Goal: Task Accomplishment & Management: Manage account settings

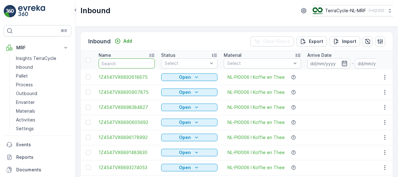
click at [119, 63] on input "text" at bounding box center [127, 63] width 56 height 10
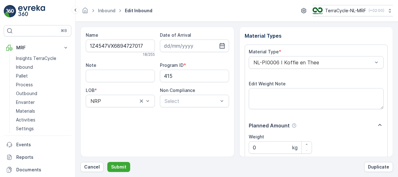
scroll to position [104, 0]
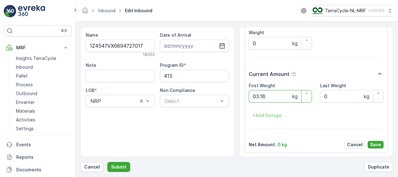
click at [107, 162] on button "Submit" at bounding box center [118, 167] width 23 height 10
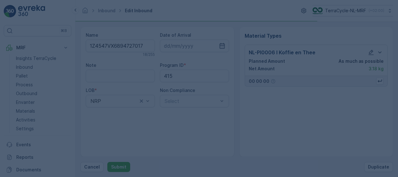
scroll to position [0, 0]
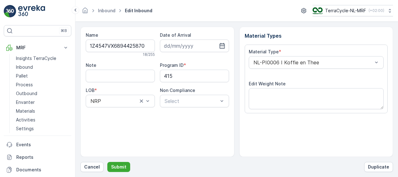
scroll to position [104, 0]
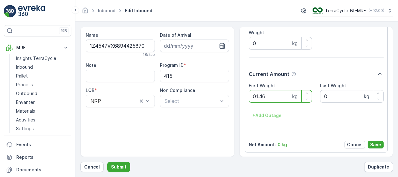
click at [107, 162] on button "Submit" at bounding box center [118, 167] width 23 height 10
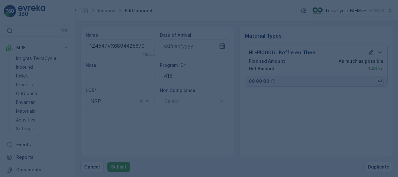
scroll to position [0, 0]
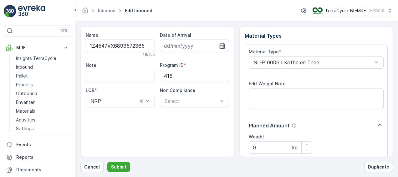
scroll to position [104, 0]
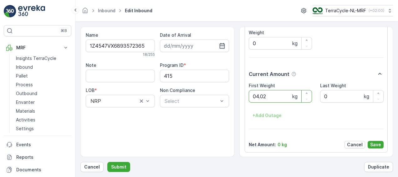
click at [107, 162] on button "Submit" at bounding box center [118, 167] width 23 height 10
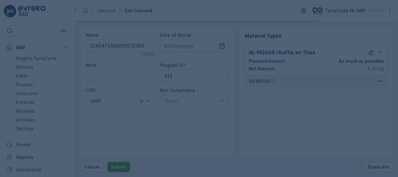
scroll to position [0, 0]
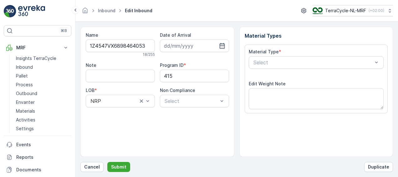
scroll to position [104, 0]
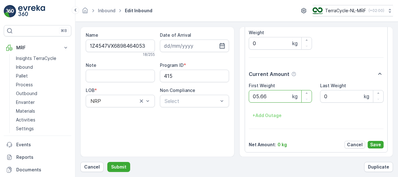
click at [107, 162] on button "Submit" at bounding box center [118, 167] width 23 height 10
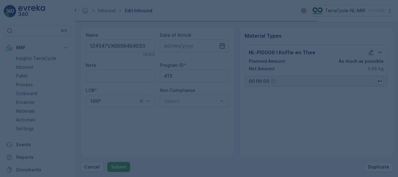
scroll to position [0, 0]
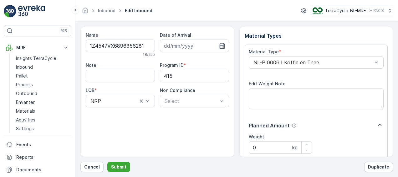
scroll to position [104, 0]
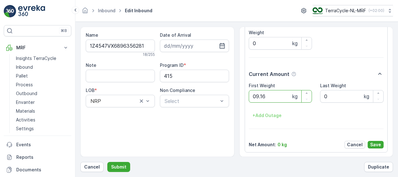
click at [107, 162] on button "Submit" at bounding box center [118, 167] width 23 height 10
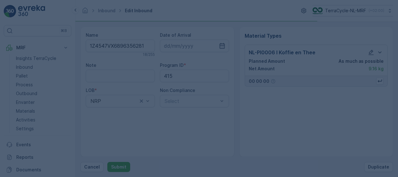
scroll to position [0, 0]
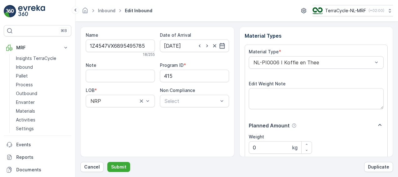
scroll to position [104, 0]
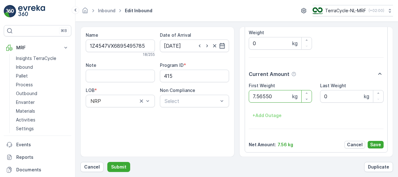
click at [107, 162] on button "Submit" at bounding box center [118, 167] width 23 height 10
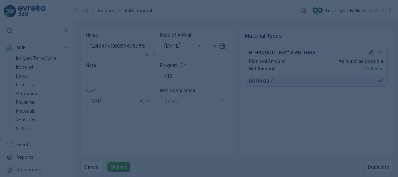
scroll to position [0, 0]
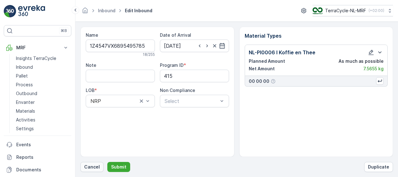
click at [93, 167] on p "Cancel" at bounding box center [92, 166] width 16 height 6
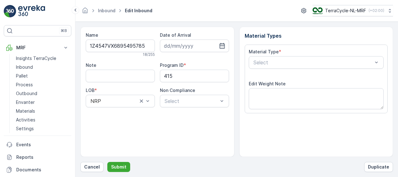
type input "[DATE]"
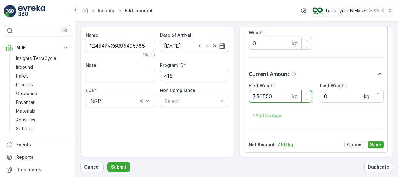
click at [107, 162] on button "Submit" at bounding box center [118, 167] width 23 height 10
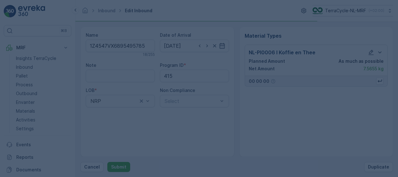
scroll to position [0, 0]
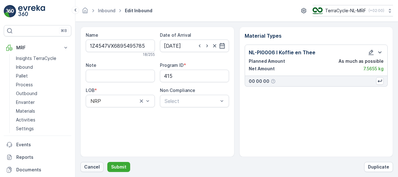
click at [96, 165] on p "Cancel" at bounding box center [92, 166] width 16 height 6
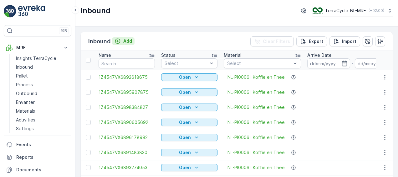
click at [128, 42] on p "Add" at bounding box center [127, 41] width 9 height 6
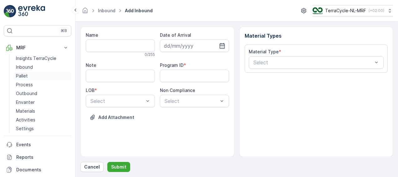
click at [20, 74] on p "Pallet" at bounding box center [22, 76] width 12 height 6
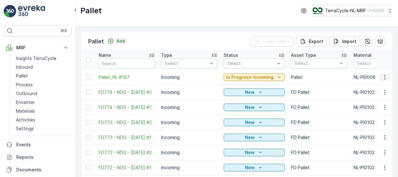
click at [385, 77] on icon "button" at bounding box center [385, 77] width 1 height 5
click at [385, 76] on icon "button" at bounding box center [385, 77] width 6 height 6
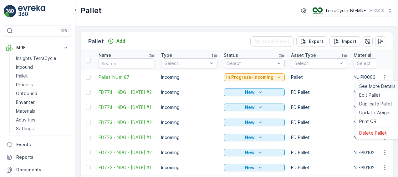
click at [366, 85] on span "See More Details" at bounding box center [378, 86] width 36 height 6
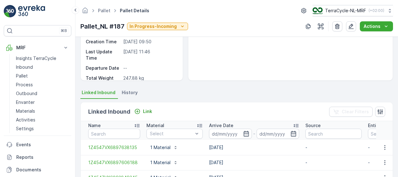
scroll to position [229, 0]
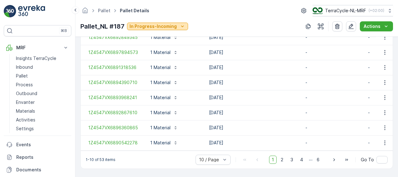
click at [182, 27] on icon "In Progress-Incoming" at bounding box center [182, 26] width 6 height 6
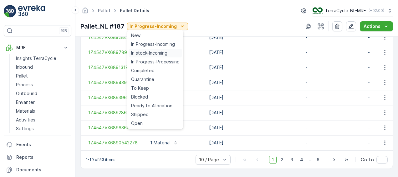
click at [163, 53] on span "In stock-Incoming" at bounding box center [149, 53] width 36 height 6
